Goal: Task Accomplishment & Management: Use online tool/utility

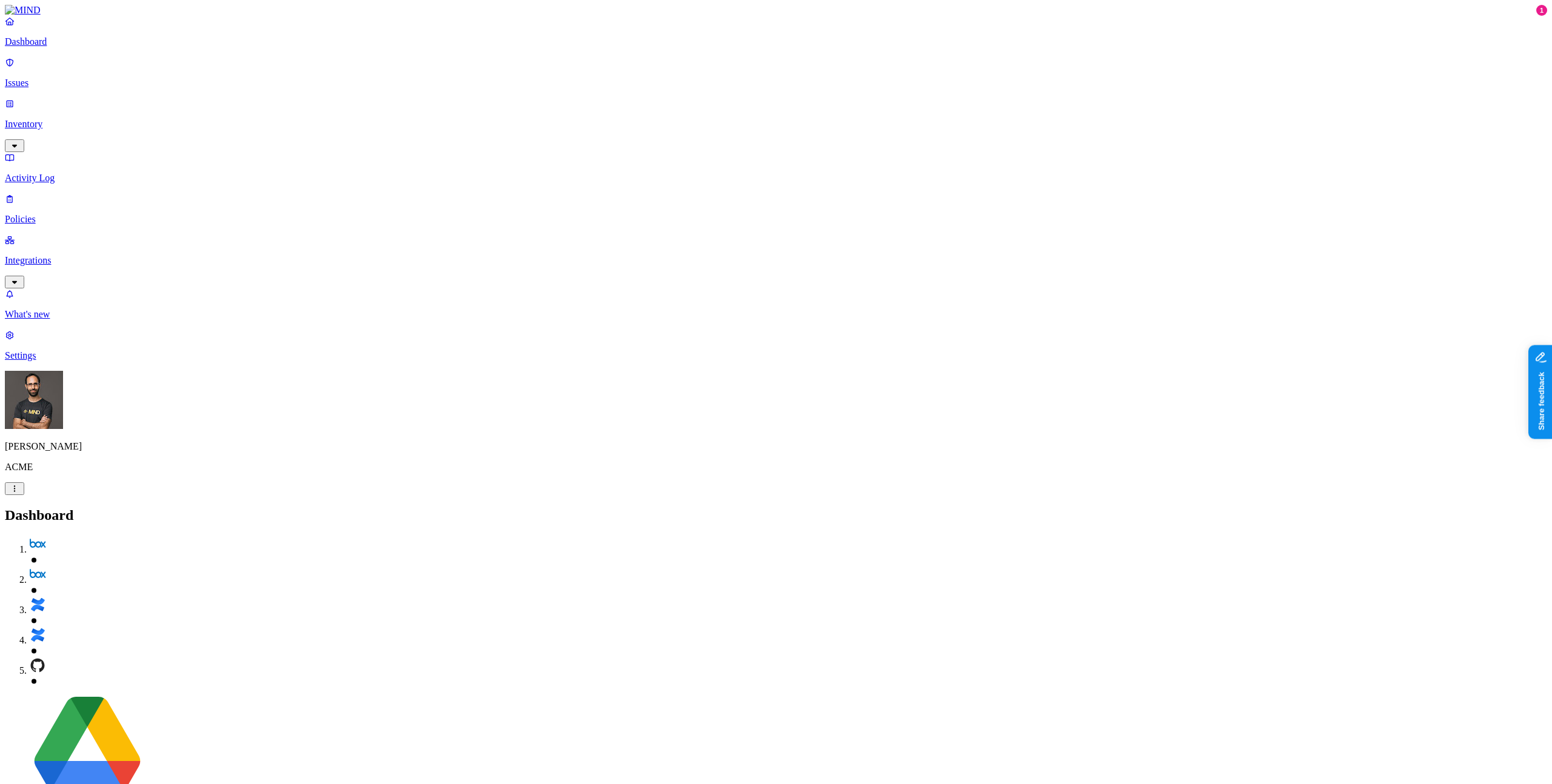
click at [98, 80] on p "Issues" at bounding box center [775, 83] width 1542 height 11
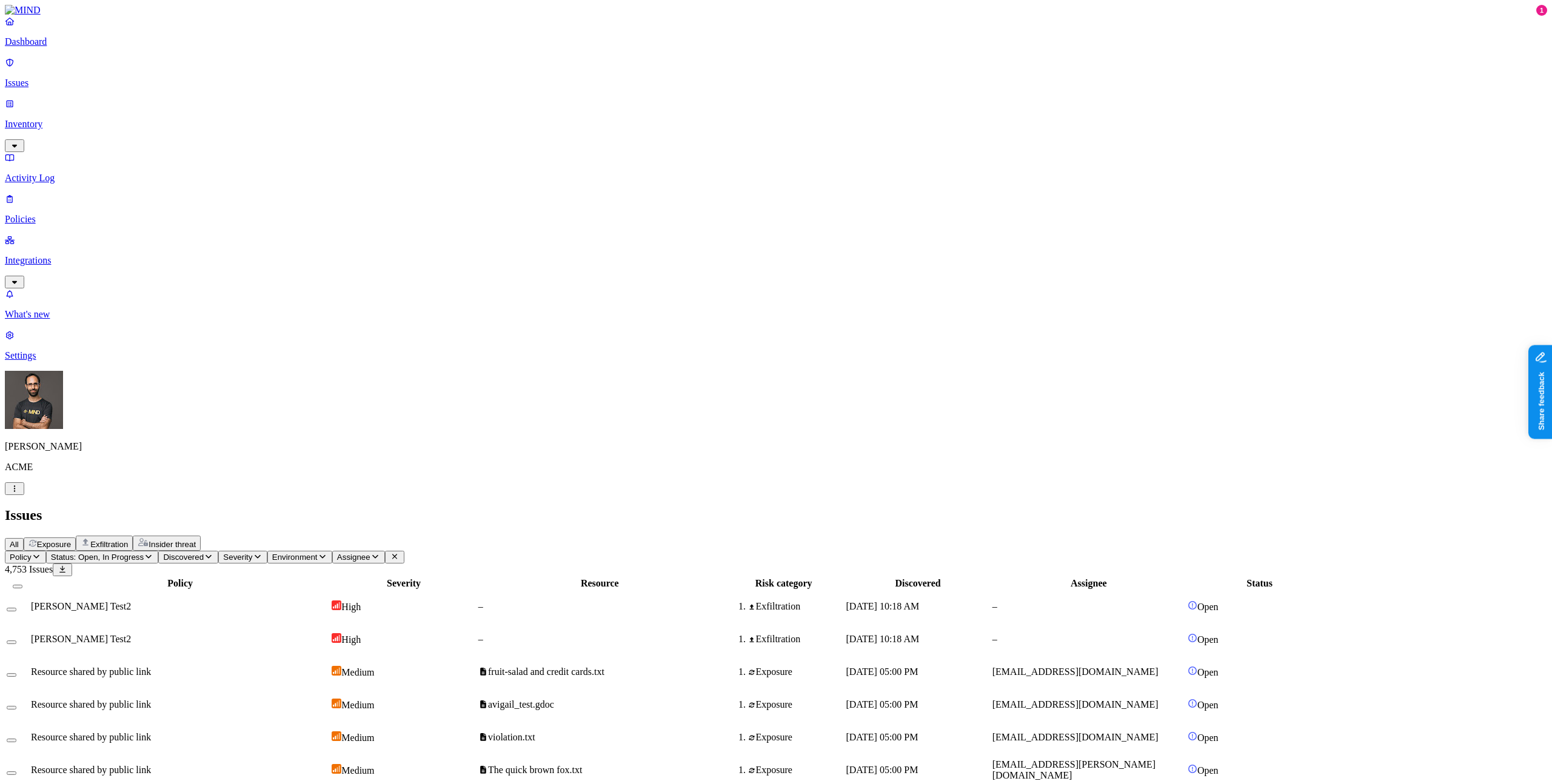
click at [380, 553] on icon "button" at bounding box center [375, 557] width 10 height 8
type input "eliz"
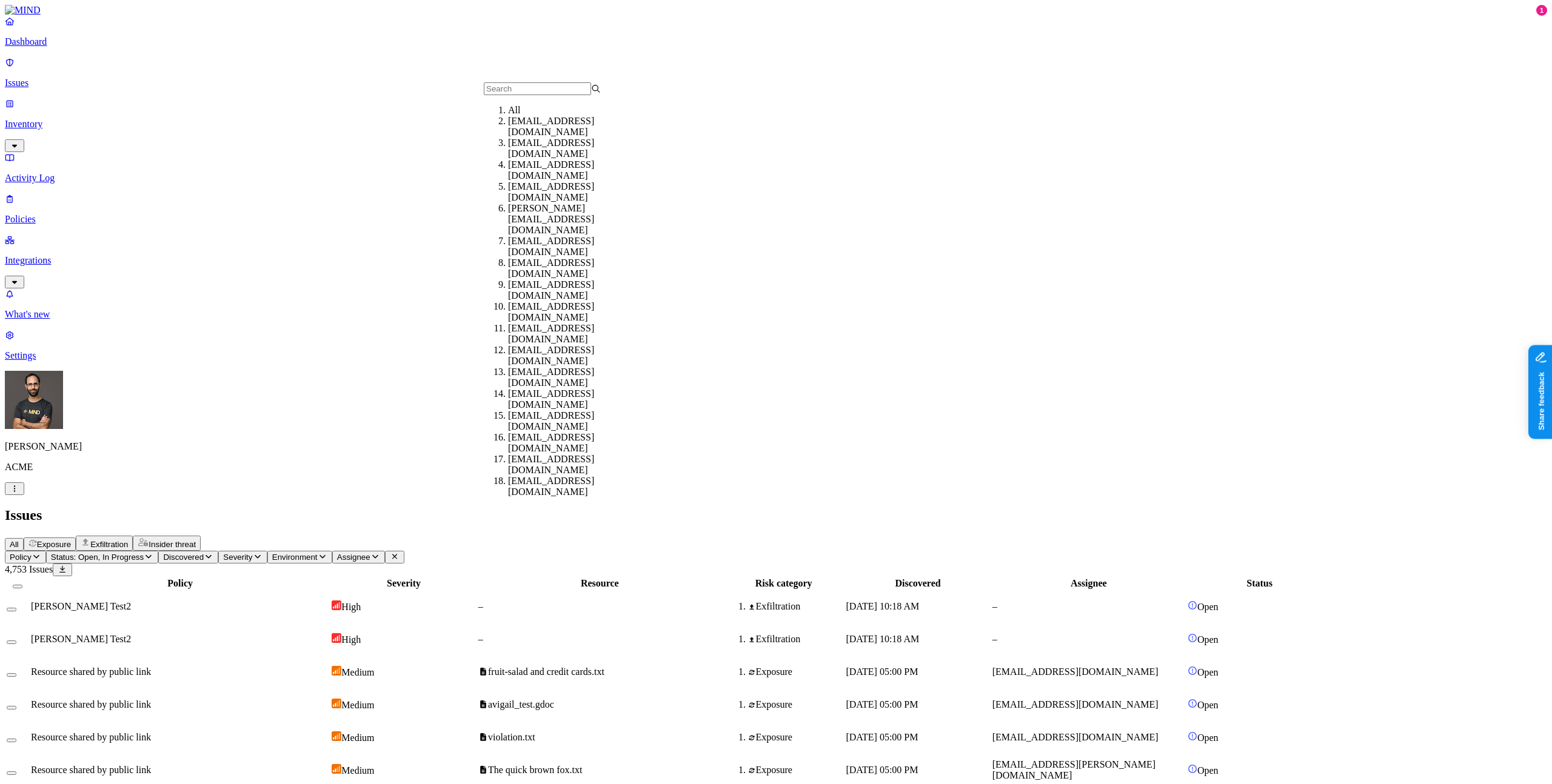
click at [58, 361] on nav "Dashboard Issues Inventory Activity Log Policies Integrations What's new 1 Sett…" at bounding box center [775, 188] width 1542 height 346
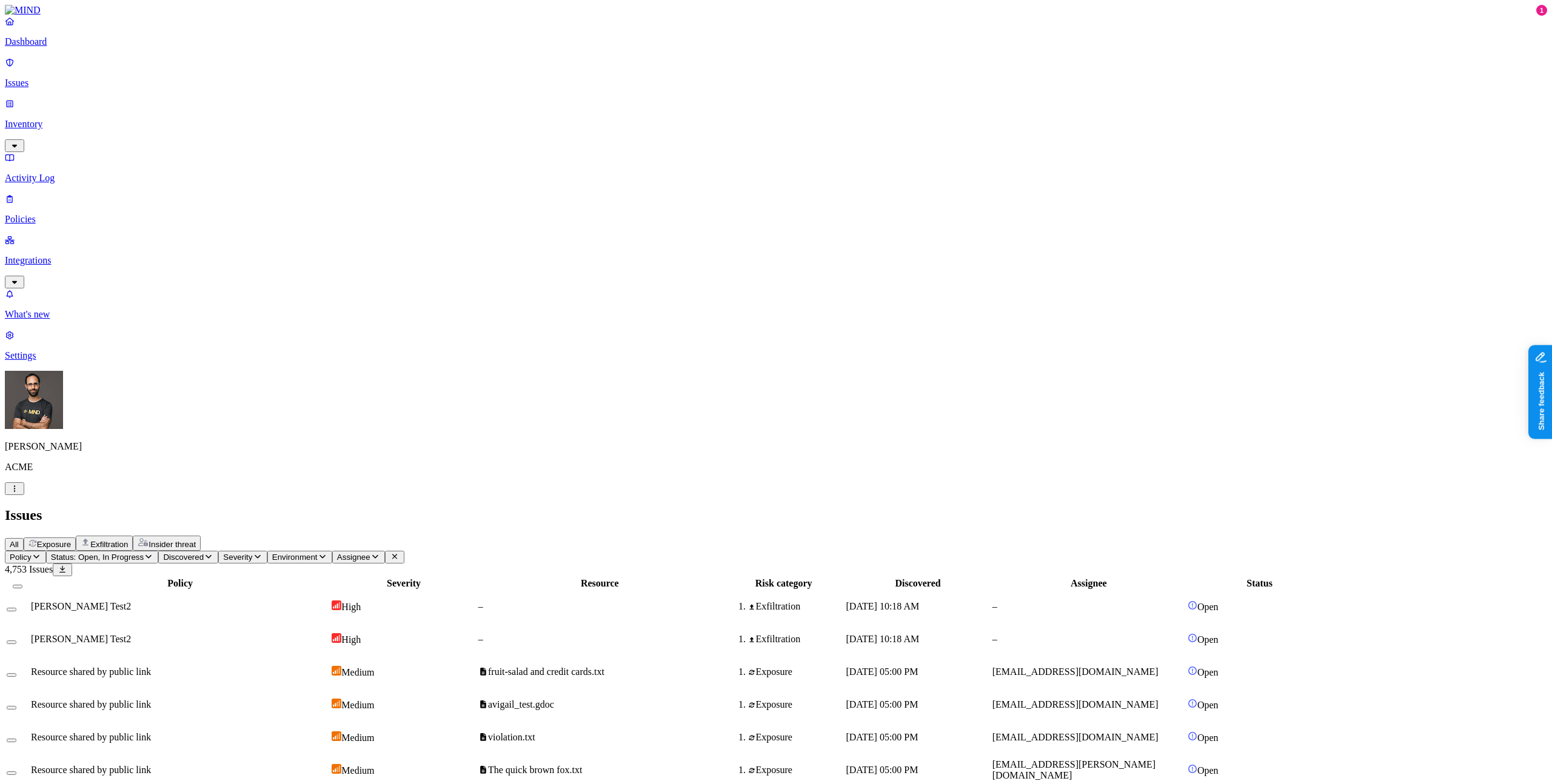
click at [125, 496] on div "[PERSON_NAME] ACME" at bounding box center [775, 433] width 1542 height 124
click at [117, 496] on div "[PERSON_NAME] ACME" at bounding box center [775, 433] width 1542 height 124
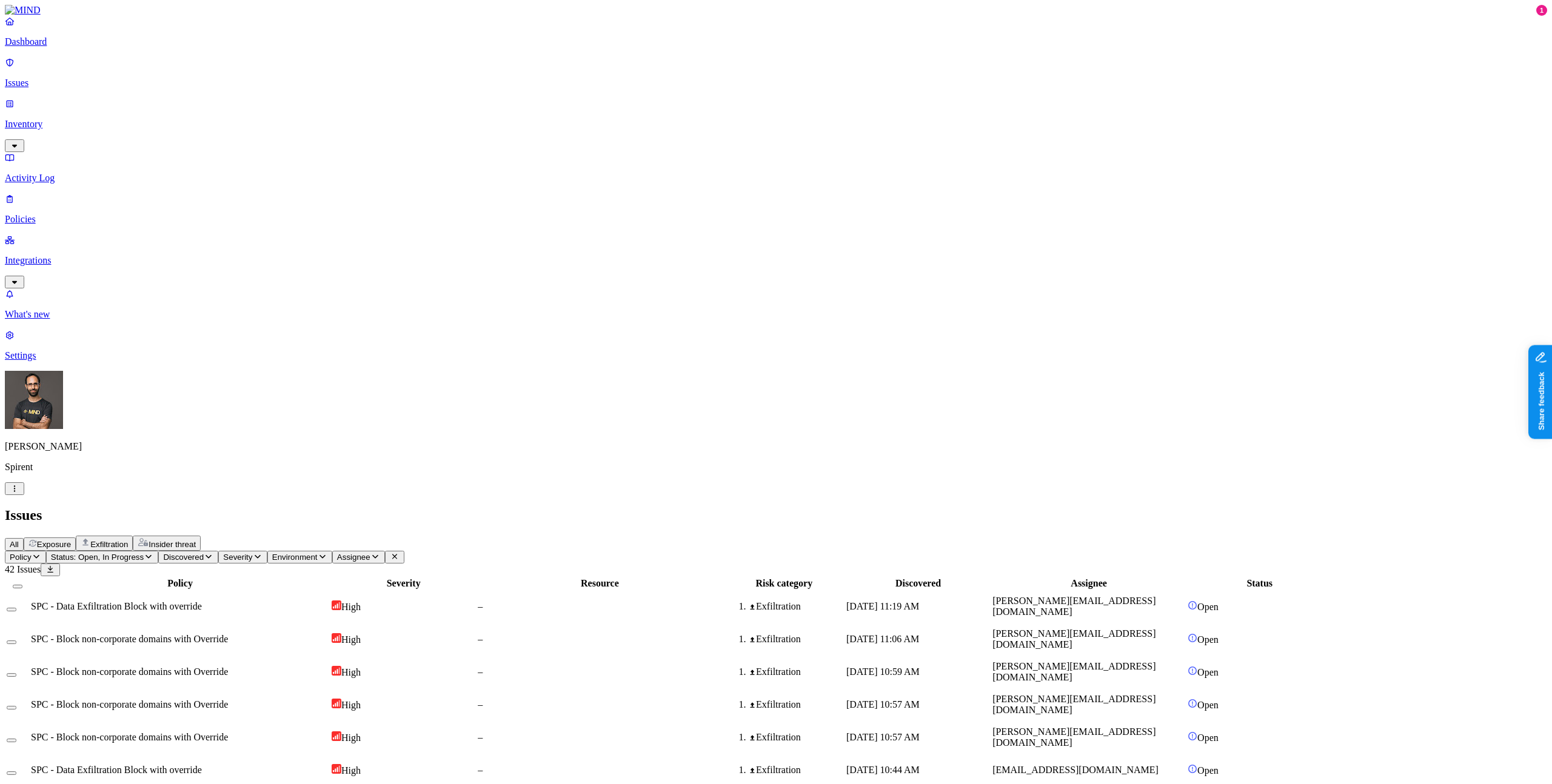
click at [371, 553] on span "Assignee" at bounding box center [353, 557] width 33 height 9
type input "eliz"
click at [539, 146] on div "elizabeth.owusu@spirent.com" at bounding box center [566, 138] width 117 height 44
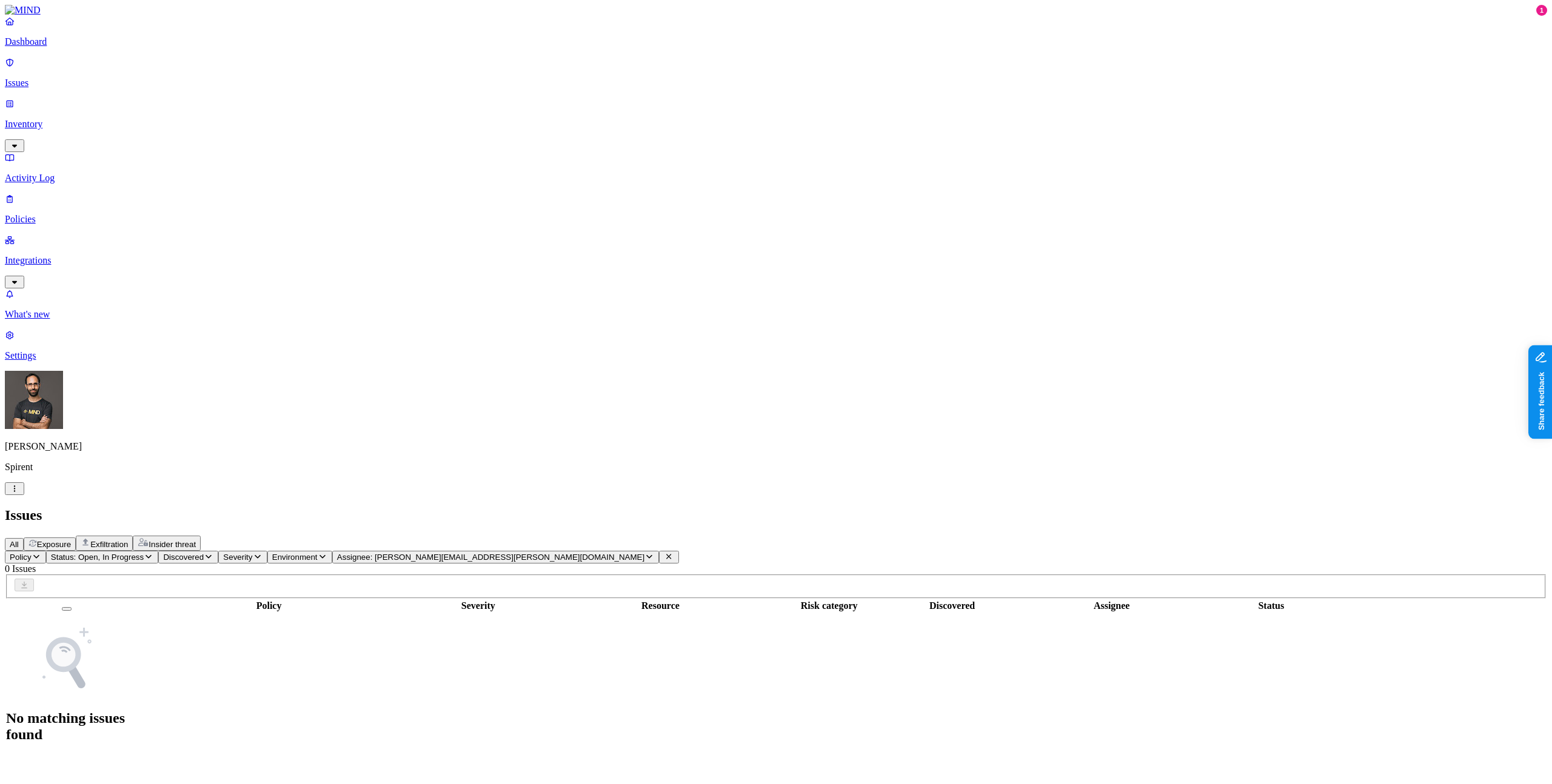
click at [542, 553] on span "Assignee: elizabeth.owusu@spirent.com" at bounding box center [490, 557] width 307 height 9
type input "eliz"
click at [527, 160] on div "elizabeth.owusu@spirent.com" at bounding box center [566, 182] width 117 height 44
click at [144, 553] on span "Status: Open, In Progress" at bounding box center [97, 557] width 93 height 9
click at [241, 117] on span "Open" at bounding box center [231, 122] width 21 height 11
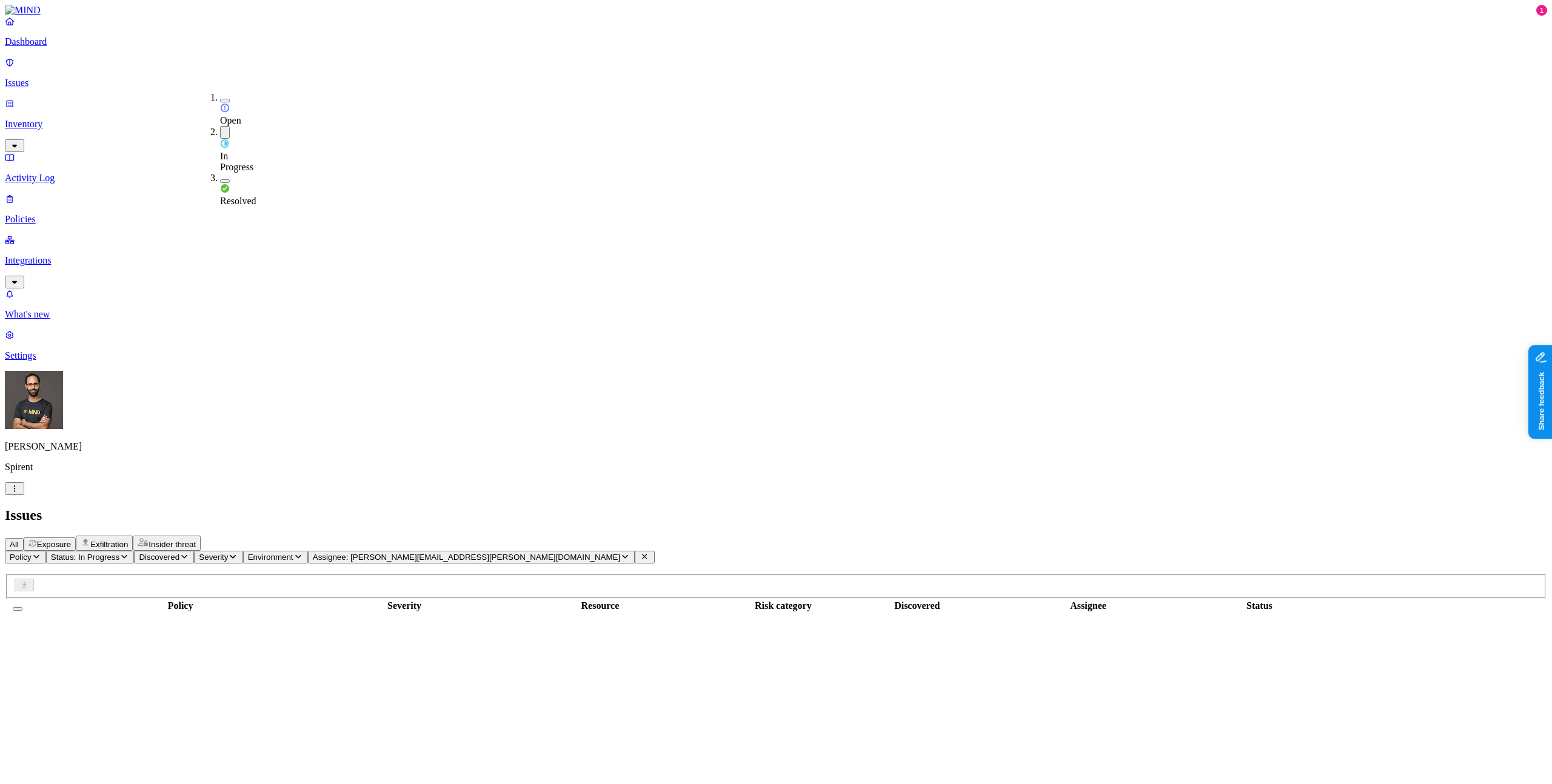
click at [244, 151] on span "In Progress" at bounding box center [237, 161] width 33 height 21
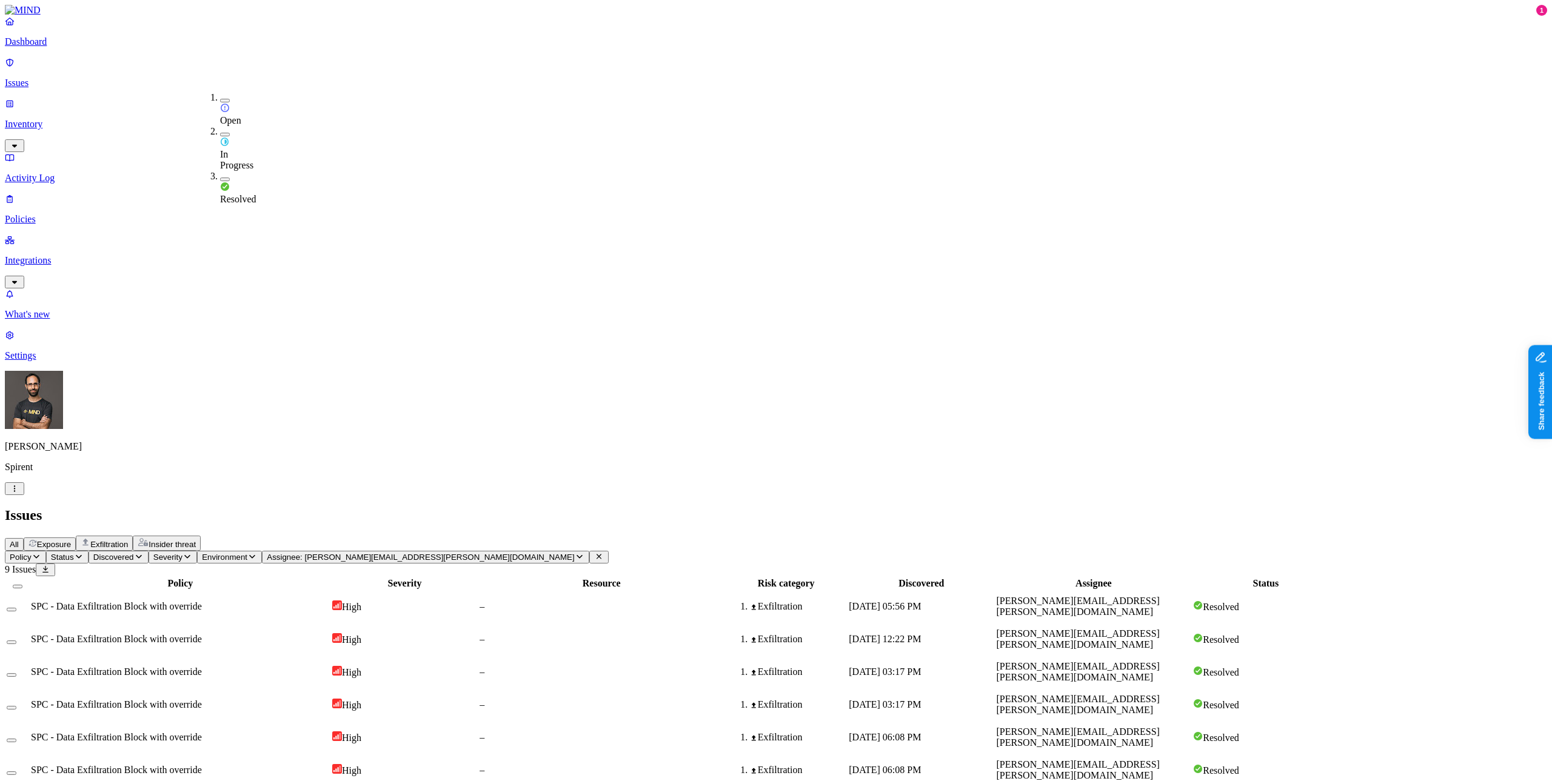
click at [441, 535] on div "All Exposure Exfiltration Insider threat" at bounding box center [775, 543] width 1542 height 15
click at [472, 551] on button "Assignee: elizabeth.owusu@spirent.com" at bounding box center [426, 557] width 328 height 13
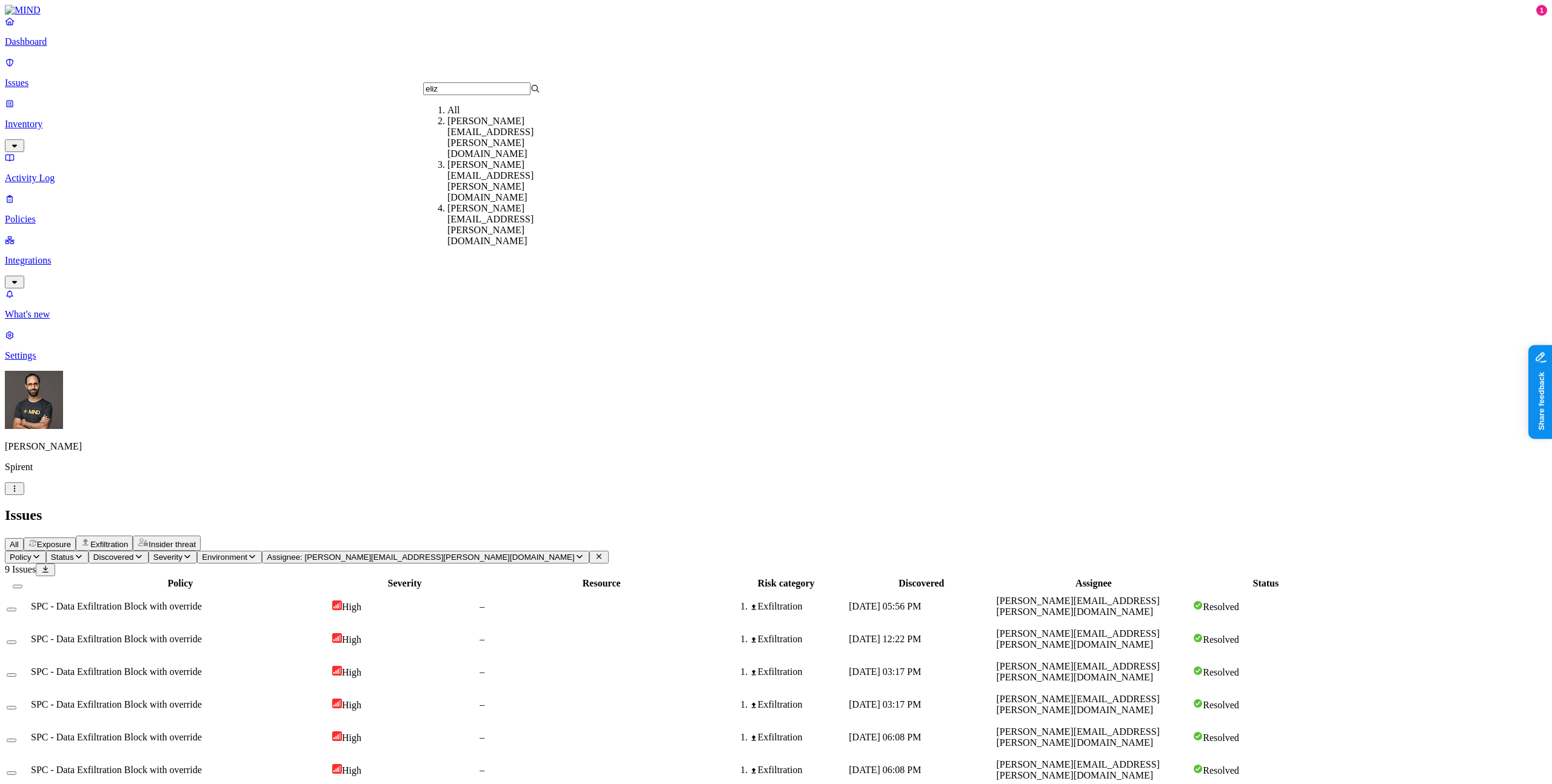
type input "eliz"
click at [473, 135] on div "elizabeth.owusu@spirent.com" at bounding box center [506, 138] width 117 height 44
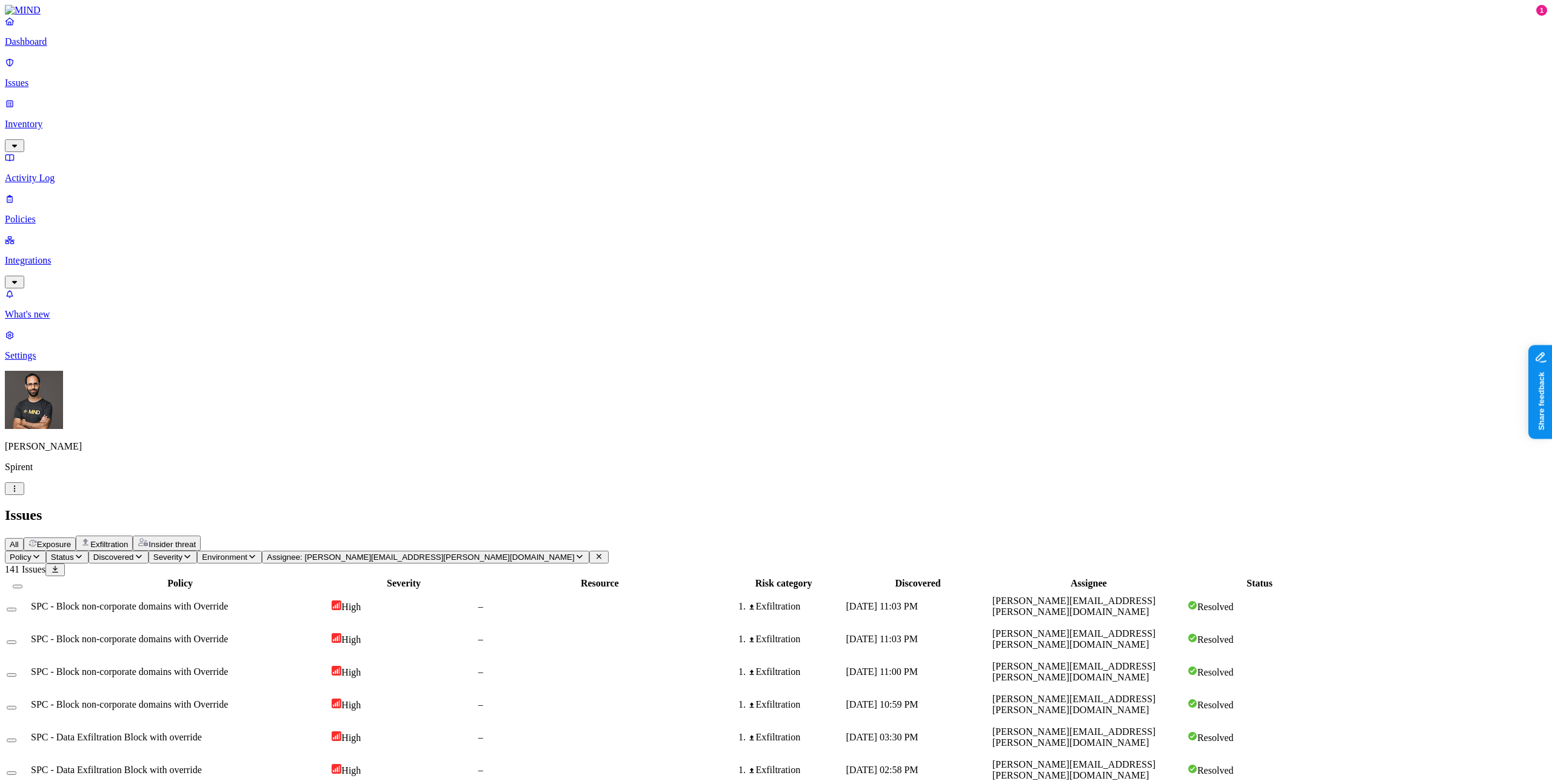
click at [772, 508] on div "Issues" at bounding box center [775, 516] width 1542 height 17
click at [484, 553] on span "Assignee: elizabeth.owusu@spirent.com" at bounding box center [420, 557] width 307 height 9
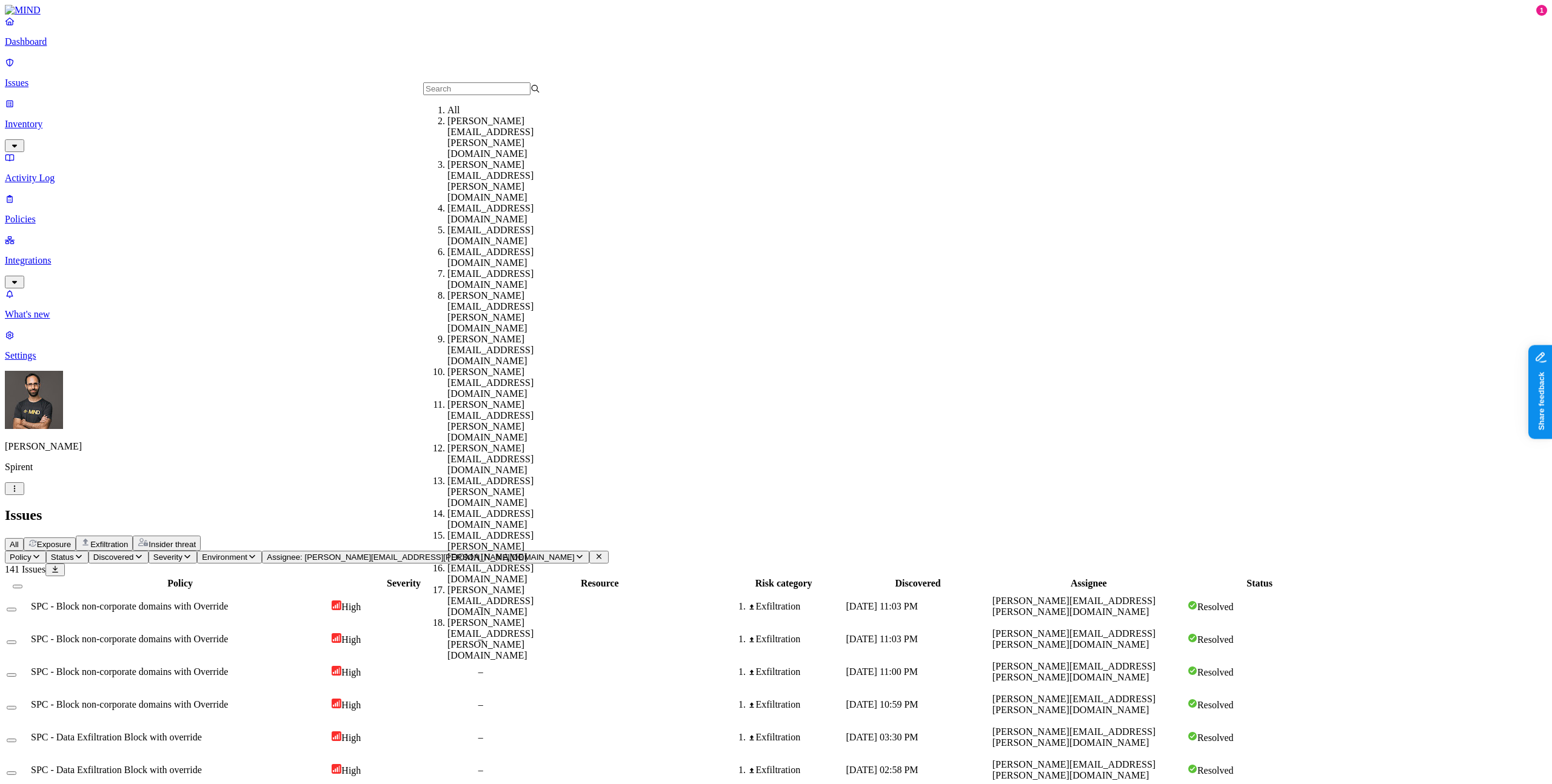
click at [604, 551] on header "Policy Status Discovered Severity Environment Assignee: elizabeth.owusu@spirent…" at bounding box center [775, 564] width 1542 height 26
click at [570, 551] on div "Policy Status Discovered Severity Environment Assignee: elizabeth.owusu@spirent…" at bounding box center [775, 557] width 1542 height 13
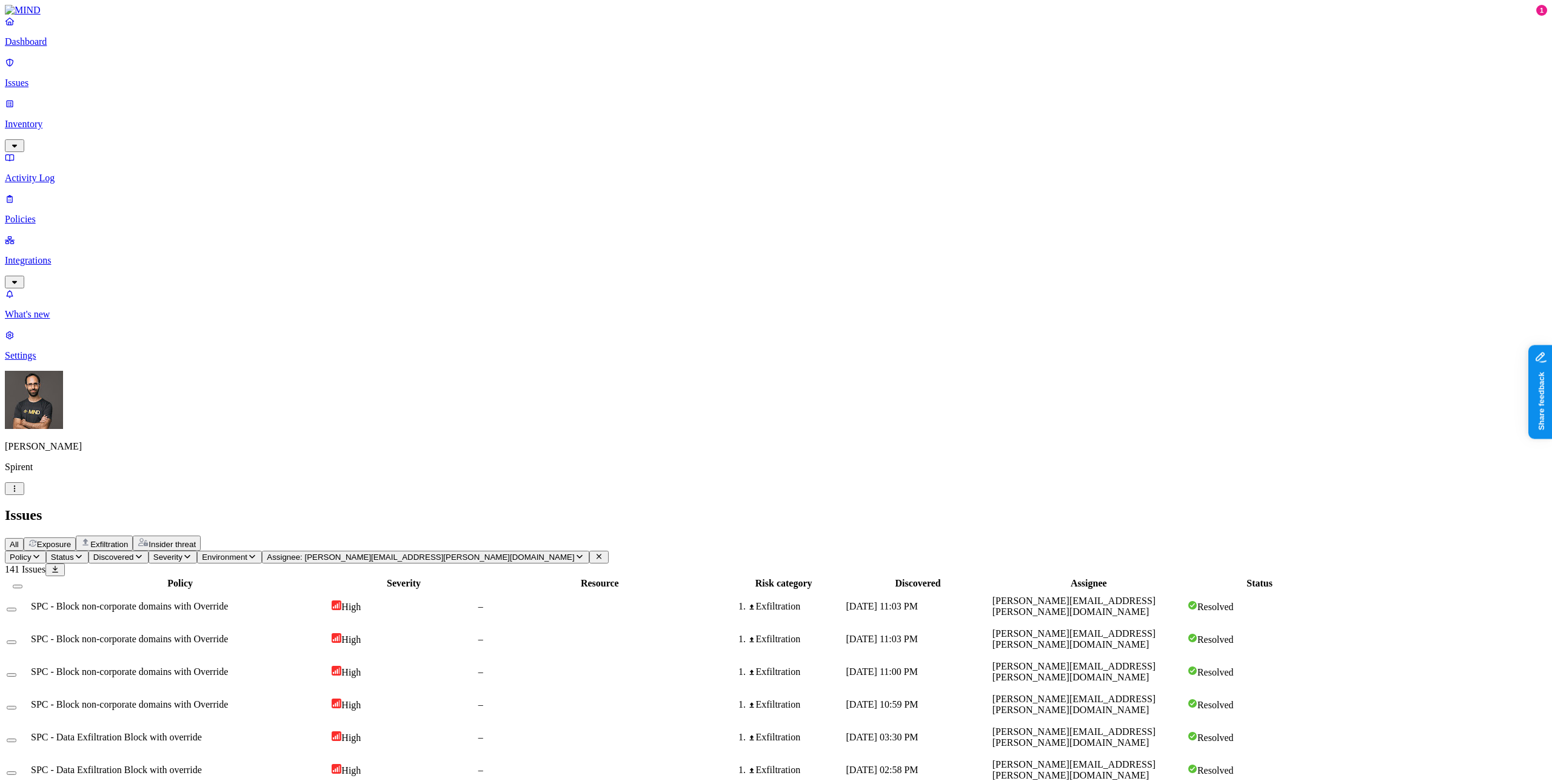
click at [594, 553] on icon at bounding box center [599, 557] width 10 height 8
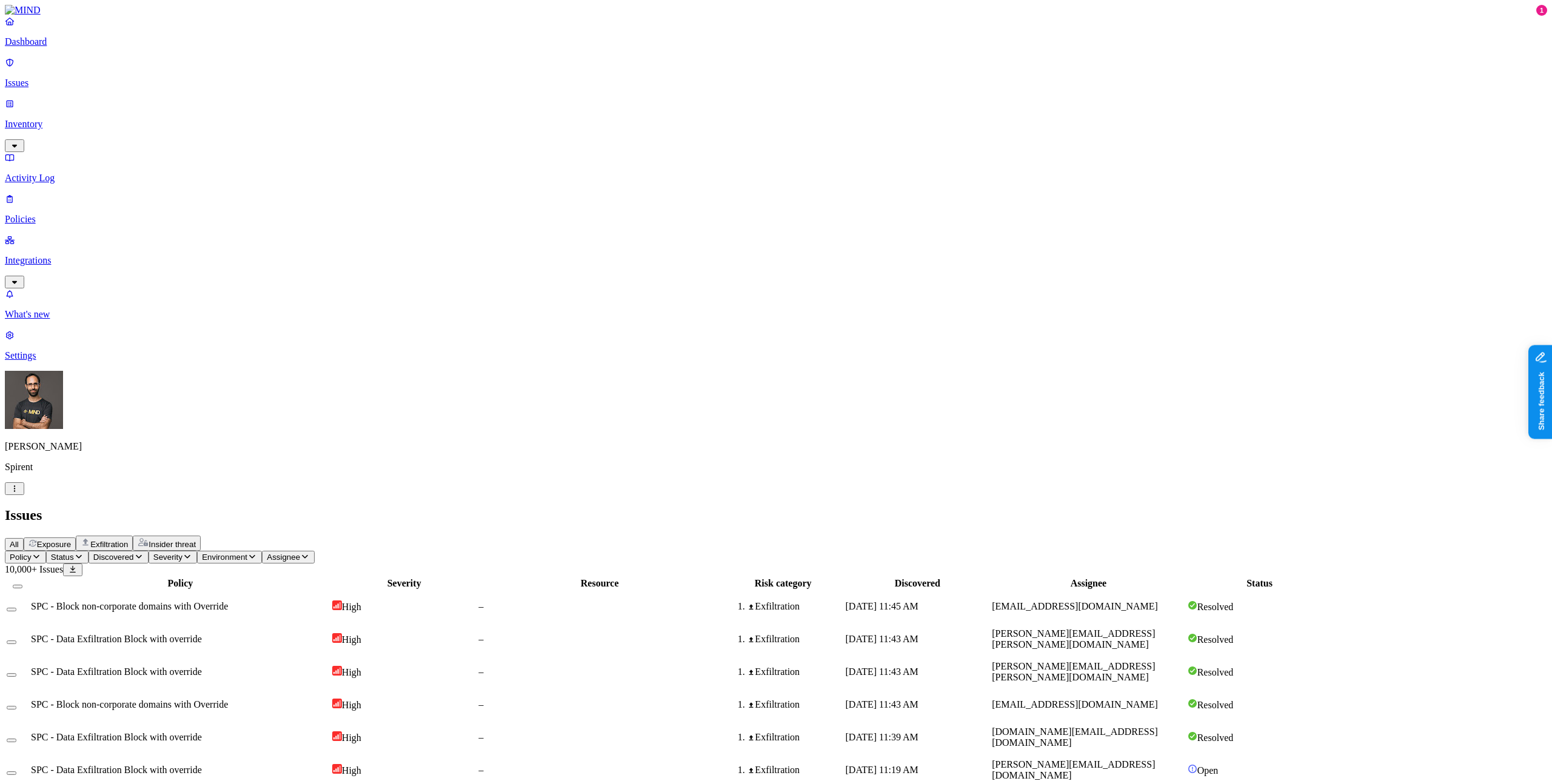
click at [202, 634] on span "SPC - Data Exfiltration Block with override" at bounding box center [116, 639] width 171 height 11
click at [676, 535] on div "All Exposure Exfiltration Insider threat" at bounding box center [775, 543] width 1542 height 15
click at [76, 538] on button "Exposure" at bounding box center [49, 545] width 52 height 14
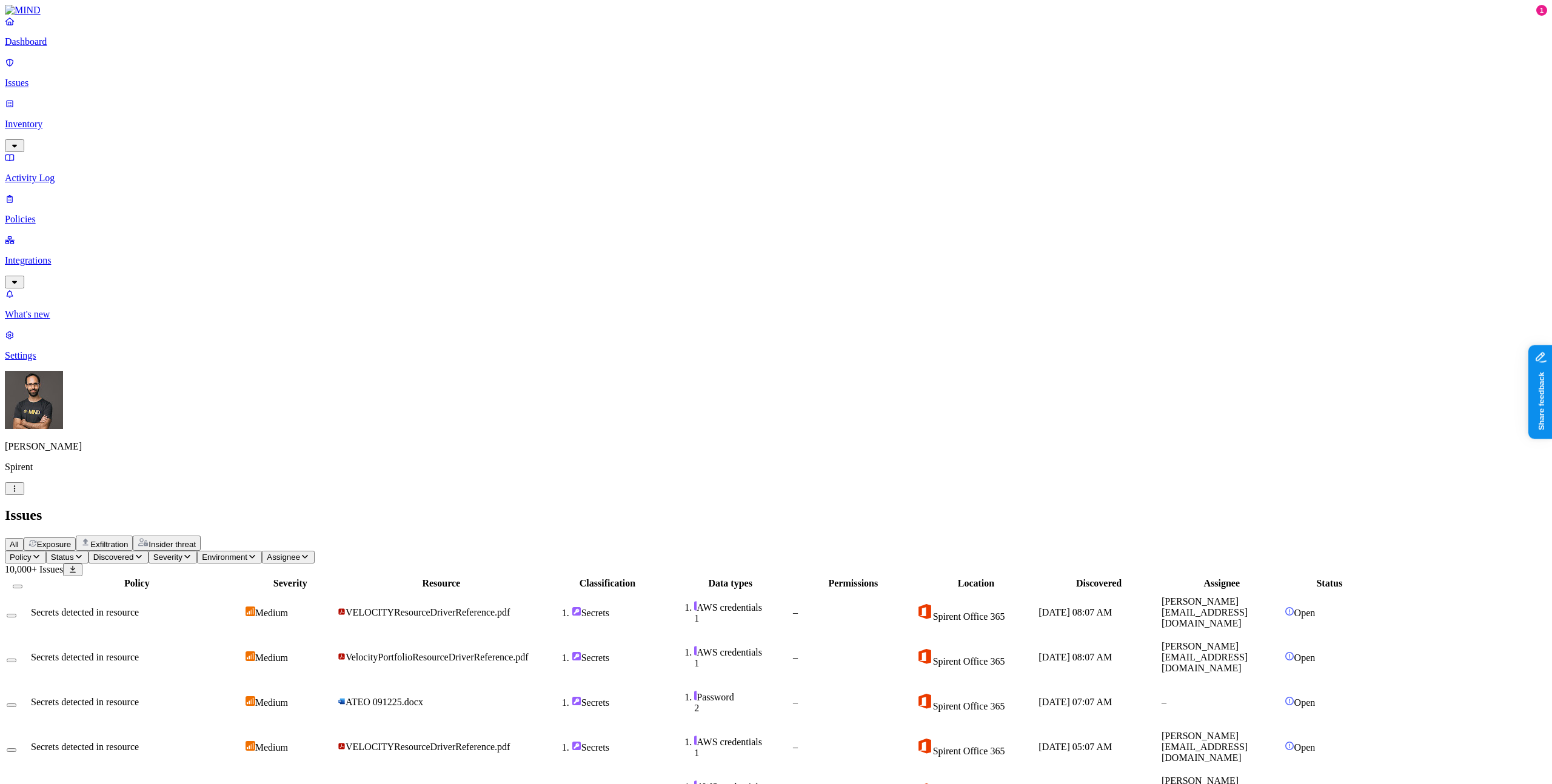
click at [128, 540] on span "Exfiltration" at bounding box center [109, 545] width 38 height 9
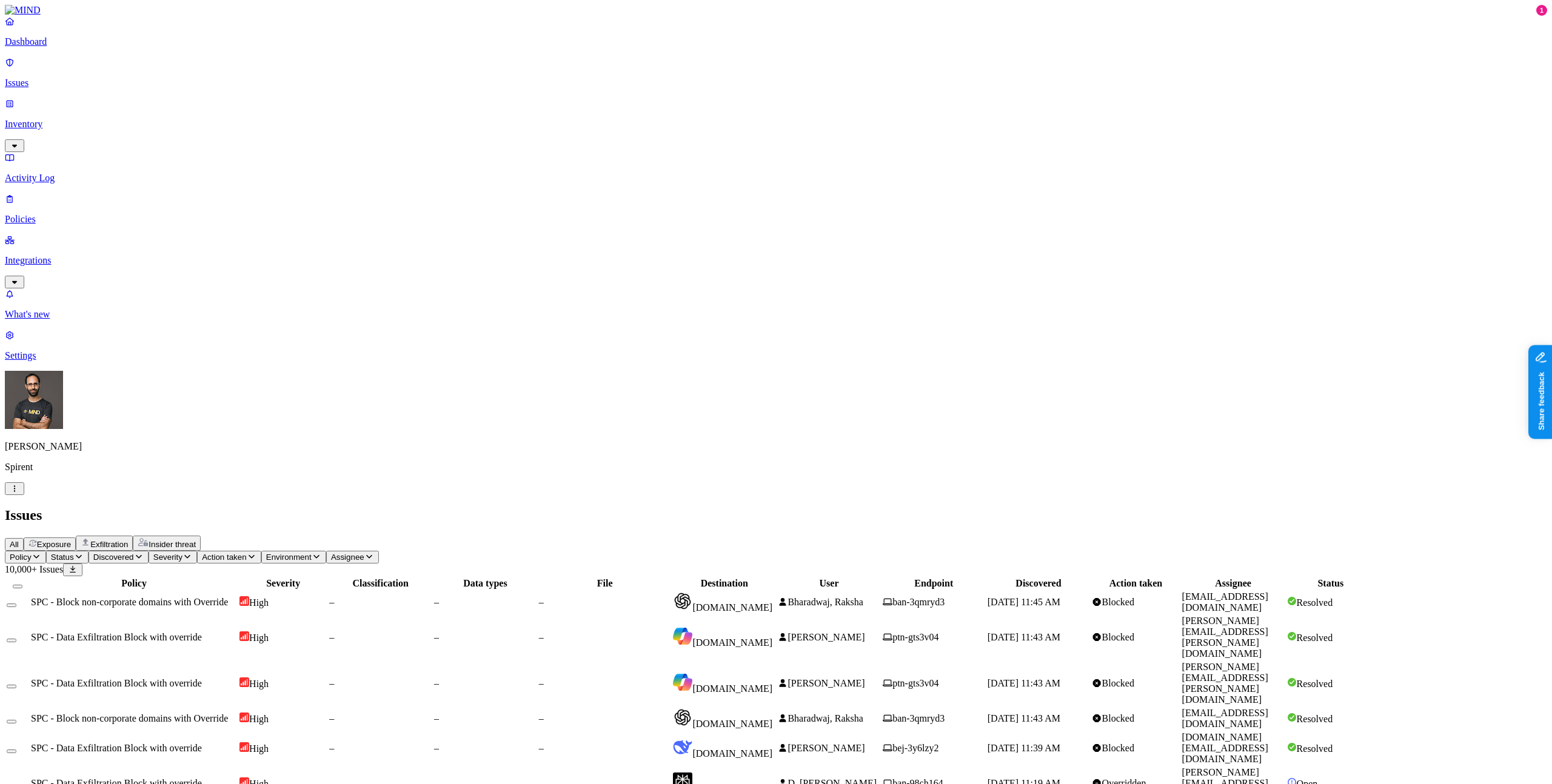
click at [365, 553] on span "Assignee" at bounding box center [347, 557] width 33 height 9
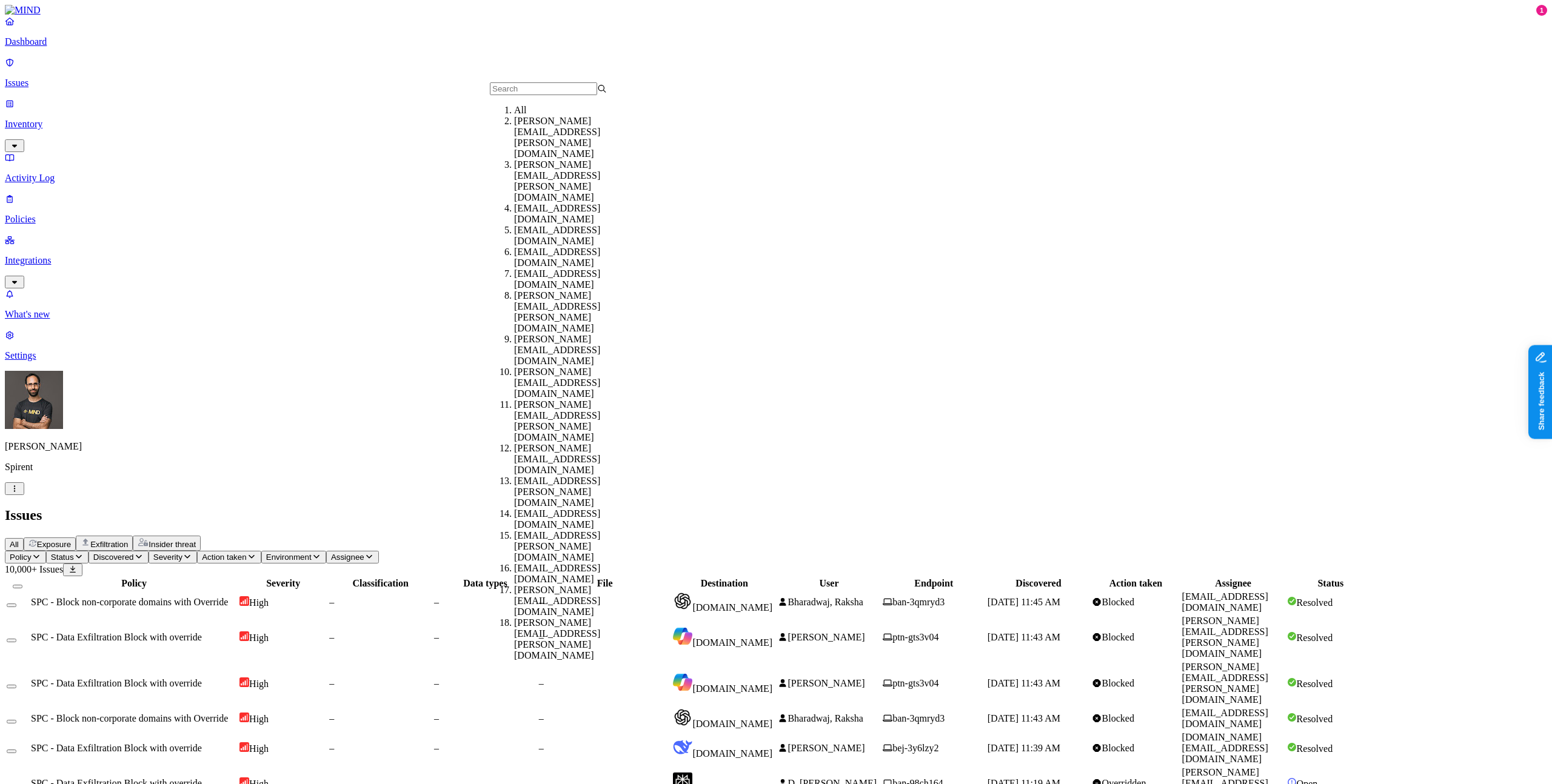
click at [505, 535] on div "All Exposure Exfiltration Insider threat" at bounding box center [775, 543] width 1542 height 15
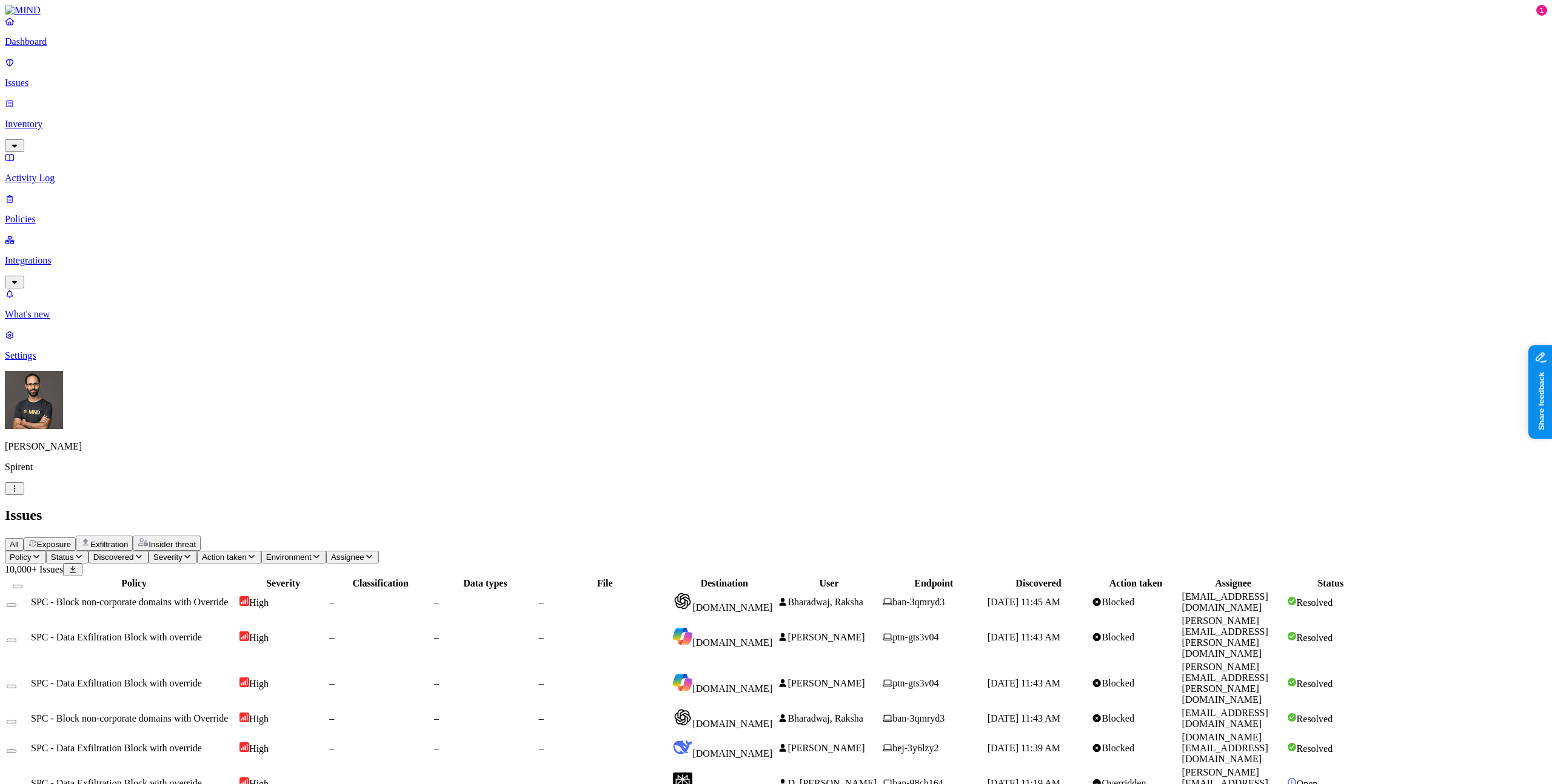
click at [642, 551] on header "Policy Status Discovered Severity Action taken Environment Assignee 10,000+ Iss…" at bounding box center [775, 564] width 1542 height 26
click at [365, 553] on span "Assignee" at bounding box center [347, 557] width 33 height 9
type input "eliz"
click at [558, 135] on div "elizabeth.owusu@spirent.com" at bounding box center [572, 138] width 117 height 44
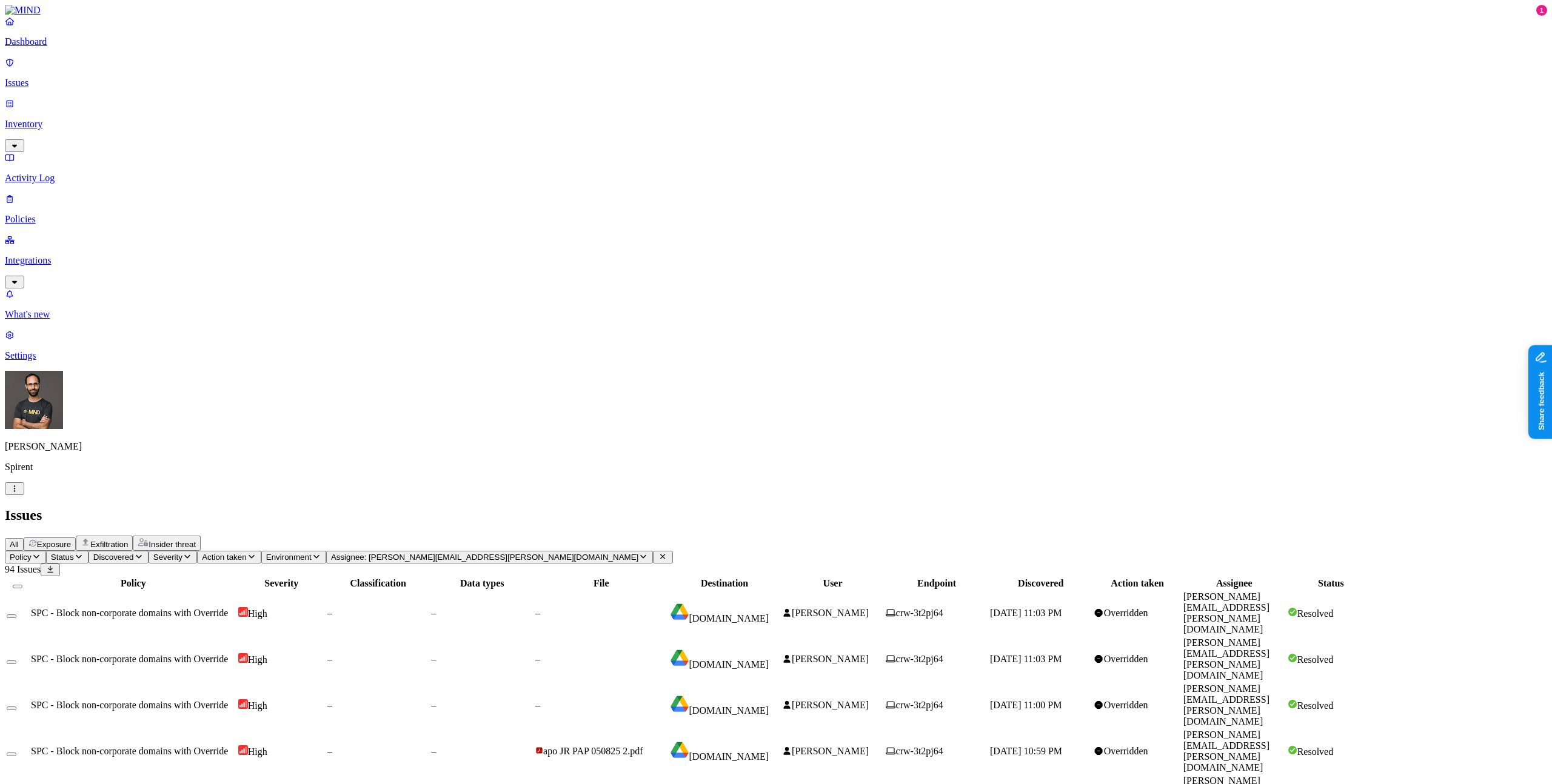
click at [69, 255] on p "Integrations" at bounding box center [775, 261] width 1542 height 11
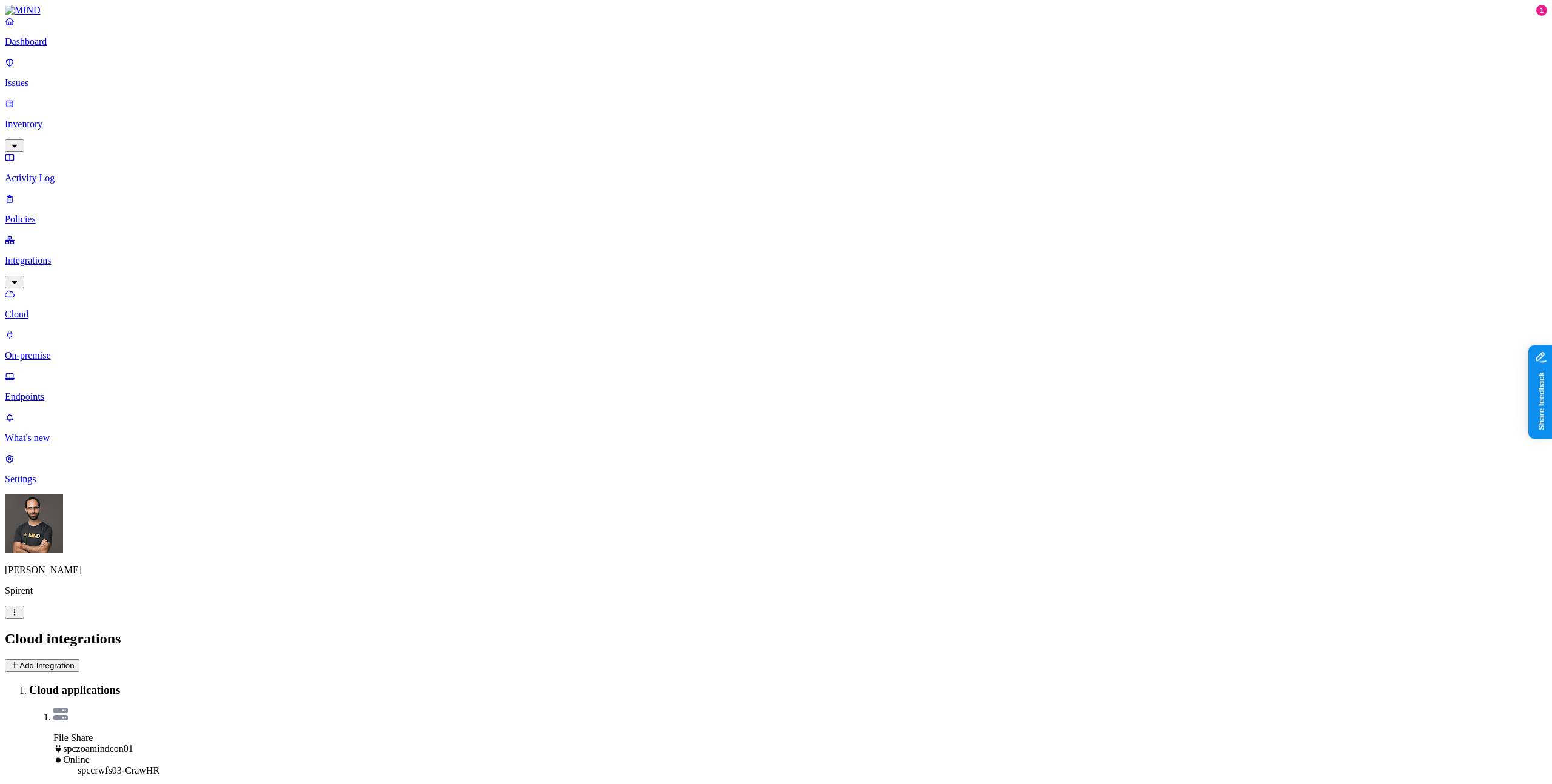
click at [1138, 684] on h3 "Cloud applications" at bounding box center [788, 691] width 1518 height 14
drag, startPoint x: 1138, startPoint y: 56, endPoint x: 1148, endPoint y: 39, distance: 19.7
click at [1144, 684] on h3 "Cloud applications" at bounding box center [788, 691] width 1518 height 14
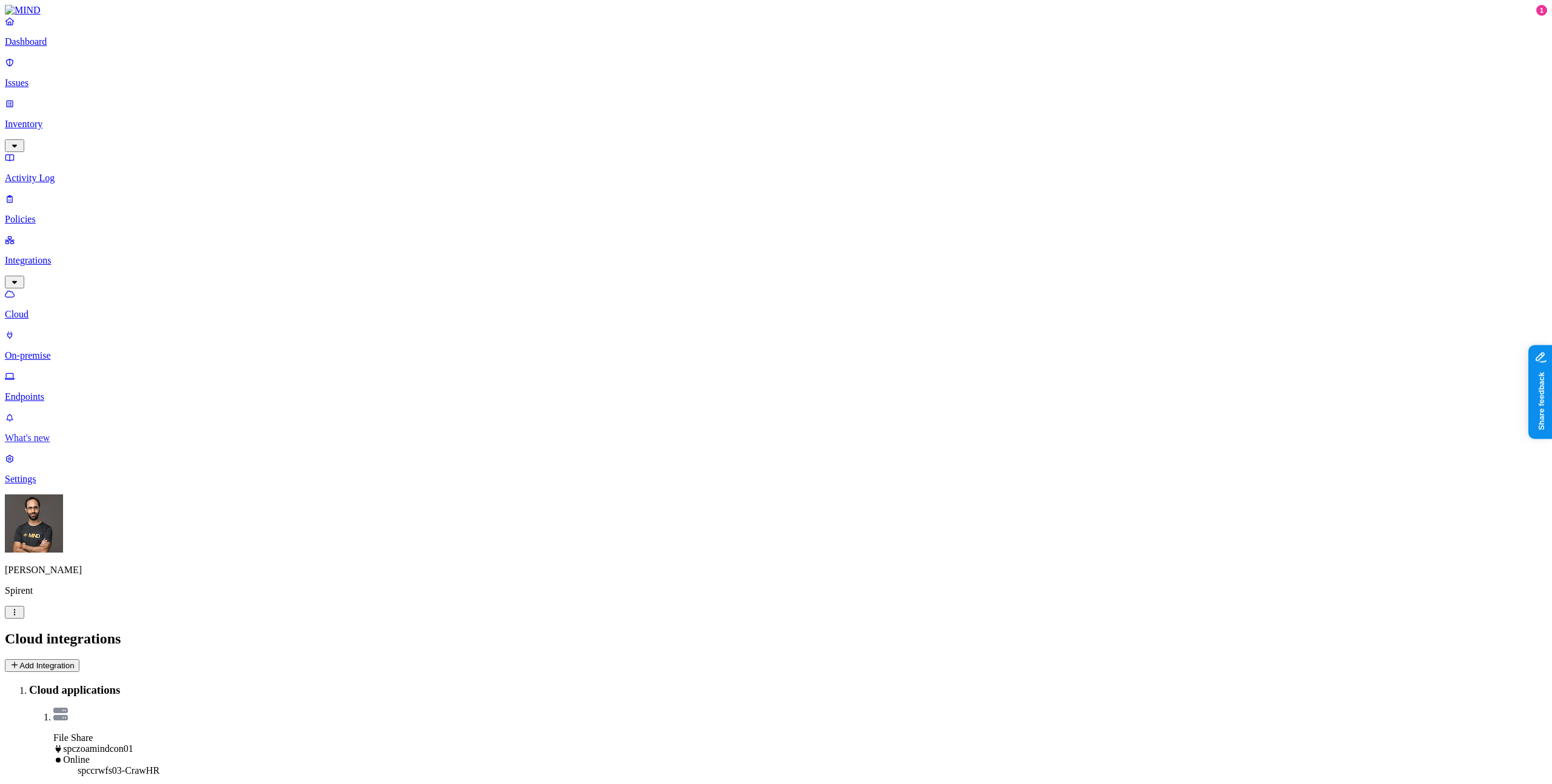
click at [79, 444] on link "What's new" at bounding box center [775, 428] width 1542 height 32
